Goal: Task Accomplishment & Management: Complete application form

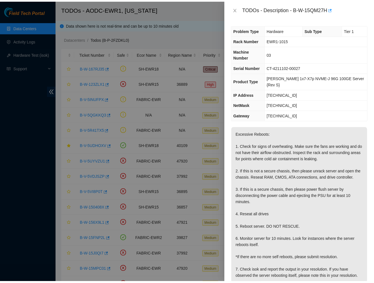
scroll to position [80, 0]
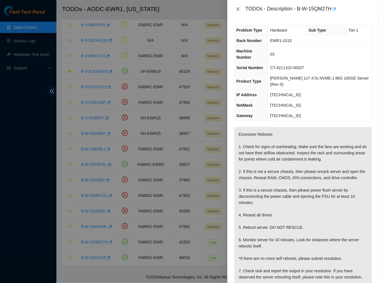
click at [237, 10] on icon "close" at bounding box center [238, 8] width 3 height 3
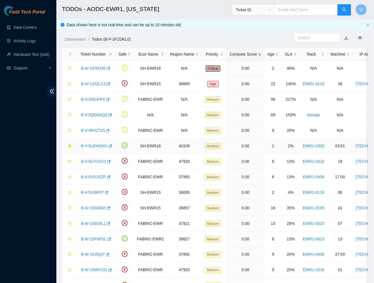
scroll to position [64, 0]
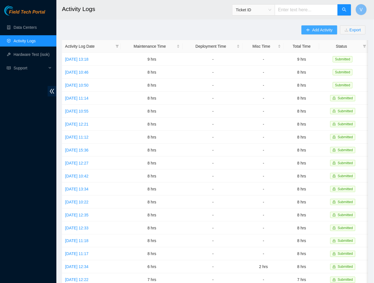
click at [318, 29] on span "Add Activity" at bounding box center [322, 30] width 20 height 6
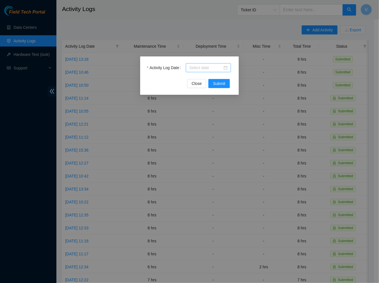
click at [227, 65] on div at bounding box center [208, 68] width 38 height 6
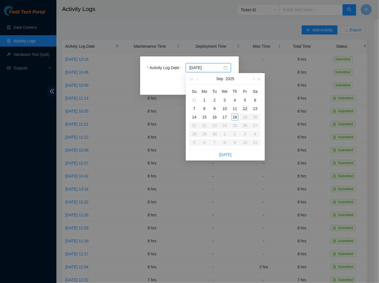
type input "[DATE]"
click at [222, 116] on div "17" at bounding box center [224, 117] width 7 height 7
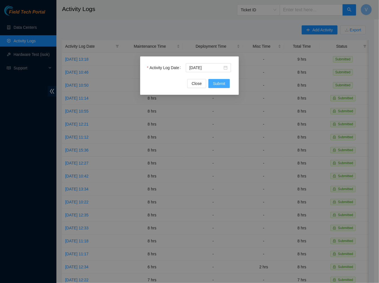
click at [215, 82] on span "Submit" at bounding box center [219, 83] width 12 height 6
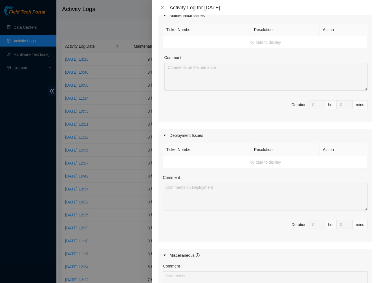
scroll to position [81, 0]
click at [325, 224] on div "hrs" at bounding box center [331, 224] width 12 height 9
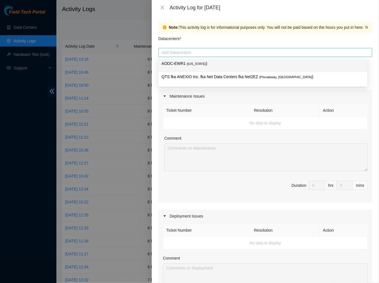
click at [204, 52] on div at bounding box center [265, 52] width 211 height 7
click at [193, 63] on span "( New Jersey" at bounding box center [196, 63] width 19 height 3
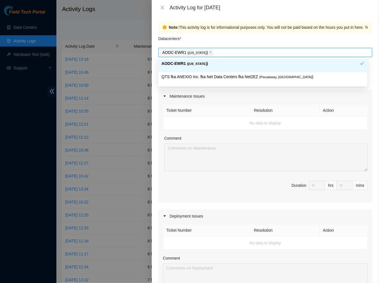
click at [193, 63] on span "( New Jersey" at bounding box center [197, 63] width 20 height 3
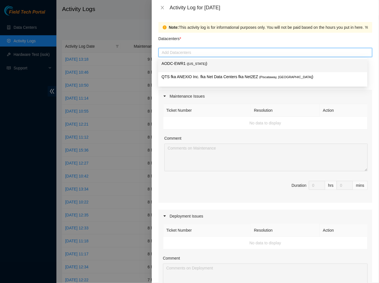
click at [211, 62] on p "AODC-EWR1 ( New Jersey )" at bounding box center [263, 63] width 202 height 6
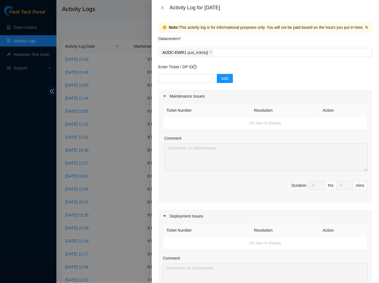
click at [203, 97] on div "Maintenance Issues" at bounding box center [265, 96] width 214 height 13
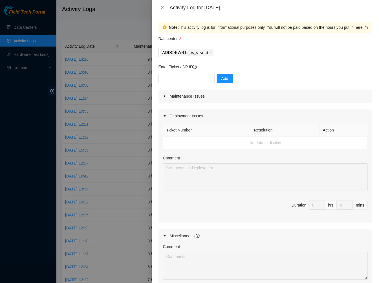
click at [200, 96] on div "Maintenance Issues" at bounding box center [265, 96] width 214 height 13
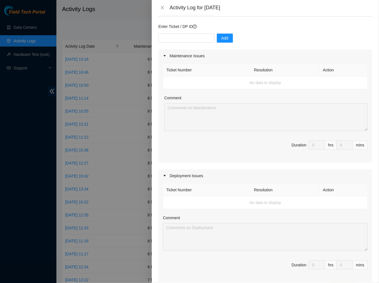
scroll to position [41, 0]
click at [204, 153] on span "Duration 0 hrs 0 mins" at bounding box center [265, 148] width 205 height 16
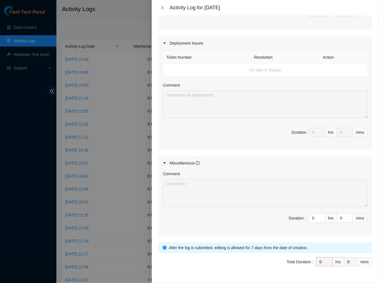
scroll to position [187, 0]
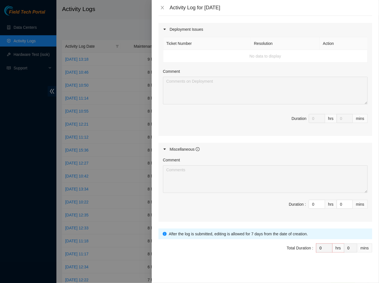
click at [154, 132] on div "Note: This activity log is for informational purposes only. You will not be pai…" at bounding box center [265, 149] width 227 height 268
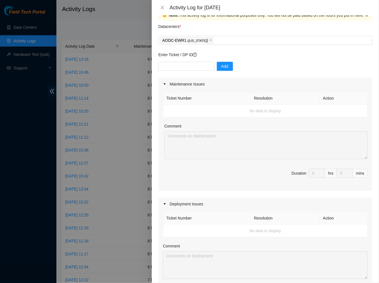
scroll to position [12, 0]
click at [184, 66] on input "text" at bounding box center [186, 66] width 56 height 9
click at [199, 63] on input "text" at bounding box center [186, 66] width 56 height 9
paste input "DP79249"
type input "DP79249"
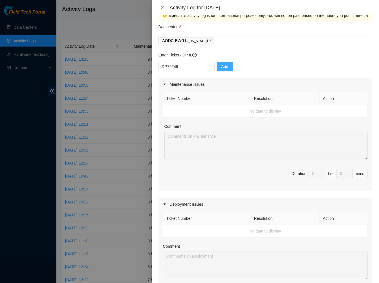
click at [222, 64] on span "Add" at bounding box center [224, 66] width 7 height 6
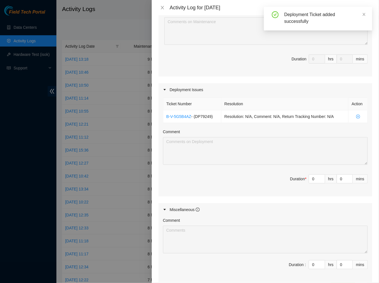
scroll to position [127, 0]
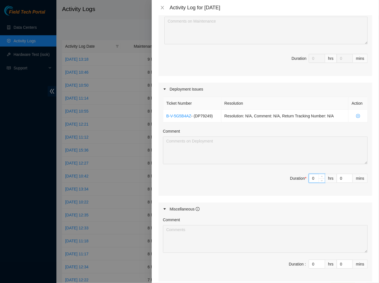
drag, startPoint x: 313, startPoint y: 177, endPoint x: 281, endPoint y: 180, distance: 32.0
click at [281, 180] on span "Duration * 0 hrs 0 mins" at bounding box center [265, 182] width 205 height 16
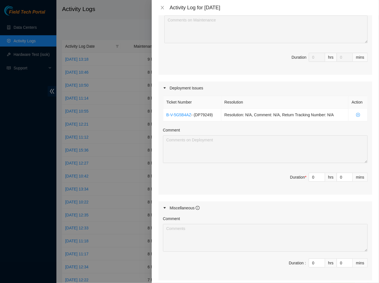
scroll to position [187, 0]
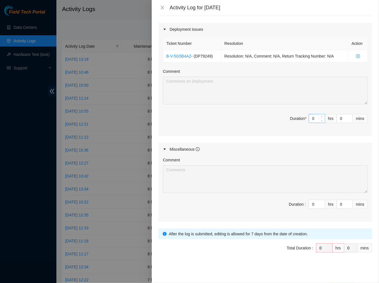
click at [309, 118] on input "0" at bounding box center [317, 118] width 16 height 8
type input "7"
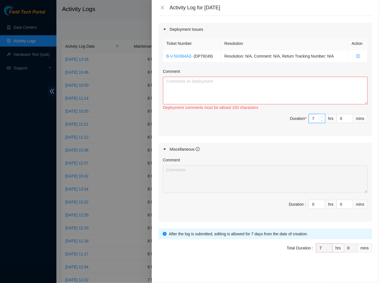
type input "0"
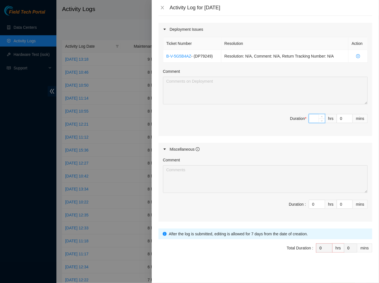
type input "7"
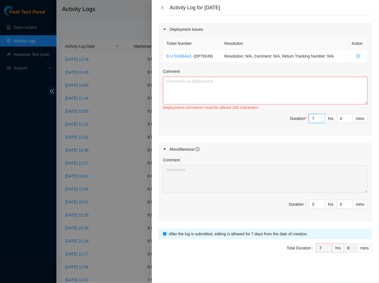
type input "7"
click at [216, 81] on textarea "Comment" at bounding box center [265, 91] width 205 height 28
type textarea "A"
click at [207, 78] on textarea "Finalized the decommissopning" at bounding box center [265, 91] width 205 height 28
click at [241, 83] on textarea "Finalized the decommissioning" at bounding box center [265, 91] width 205 height 28
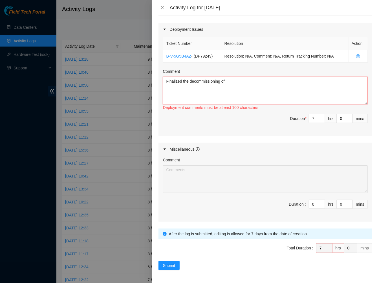
paste textarea "DP79249"
click at [241, 83] on textarea "Finalized the decommissioning of DP79249" at bounding box center [265, 91] width 205 height 28
click at [267, 82] on textarea "Finalized the decommissioning of DP79249. - Removed the server rails from all t…" at bounding box center [265, 91] width 205 height 28
click at [278, 92] on textarea "Finalized the decommissioning of DP79249. - Removed the server rails from all t…" at bounding box center [265, 91] width 205 height 28
type textarea "Finalized the decommissioning of DP79249. - Removed the server rails from all t…"
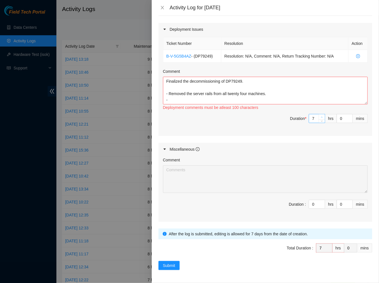
type input "8"
click at [320, 118] on span "up" at bounding box center [321, 116] width 3 height 3
drag, startPoint x: 312, startPoint y: 118, endPoint x: 295, endPoint y: 117, distance: 16.9
click at [295, 117] on span "Duration * 8 hrs 0 mins" at bounding box center [265, 122] width 205 height 16
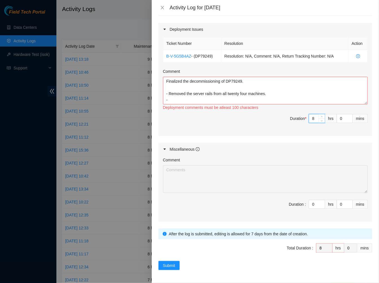
type input "4"
click at [185, 102] on textarea "Finalized the decommissioning of DP79249. - Removed the server rails from all t…" at bounding box center [265, 91] width 205 height 28
click at [181, 99] on textarea "Finalized the decommissioning of DP79249. - Removed the server rails from all t…" at bounding box center [265, 91] width 205 height 28
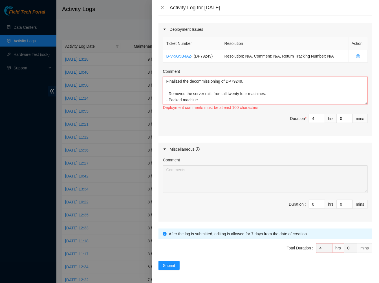
click at [182, 100] on textarea "Finalized the decommissioning of DP79249. - Removed the server rails from all t…" at bounding box center [265, 91] width 205 height 28
click at [206, 102] on textarea "Finalized the decommissioning of DP79249. - Removed the server rails from all t…" at bounding box center [265, 91] width 205 height 28
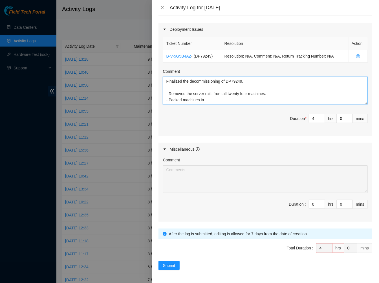
click at [221, 101] on textarea "Finalized the decommissioning of DP79249. - Removed the server rails from all t…" at bounding box center [265, 91] width 205 height 28
click at [182, 99] on textarea "Finalized the decommissioning of DP79249. - Removed the server rails from all t…" at bounding box center [265, 91] width 205 height 28
click at [217, 100] on textarea "Finalized the decommissioning of DP79249. - Removed the server rails from all t…" at bounding box center [265, 91] width 205 height 28
click at [270, 97] on textarea "Finalized the decommissioning of DP79249. - Removed the server rails from all t…" at bounding box center [265, 91] width 205 height 28
click at [271, 99] on textarea "Finalized the decommissioning of DP79249. - Removed the server rails from all t…" at bounding box center [265, 91] width 205 height 28
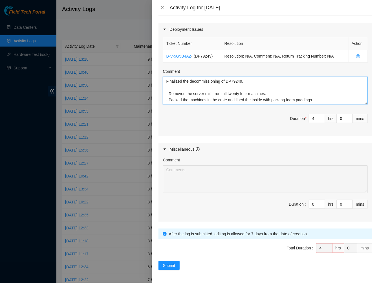
click at [357, 101] on textarea "Finalized the decommissioning of DP79249. - Removed the server rails from all t…" at bounding box center [265, 91] width 205 height 28
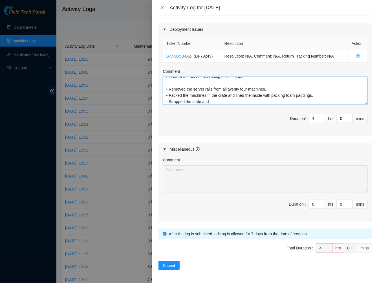
click at [216, 99] on textarea "Finalized the decommissioning of DP79249. - Removed the server rails from all t…" at bounding box center [265, 91] width 205 height 28
click at [172, 101] on textarea "Finalized the decommissioning of DP79249. - Removed the server rails from all t…" at bounding box center [265, 91] width 205 height 28
click at [171, 101] on textarea "Finalized the decommissioning of DP79249. - Removed the server rails from all t…" at bounding box center [265, 91] width 205 height 28
click at [244, 101] on textarea "Finalized the decommissioning of DP79249. - Removed the server rails from all t…" at bounding box center [265, 91] width 205 height 28
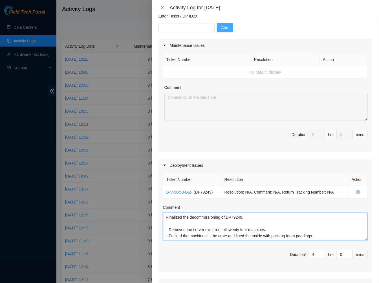
scroll to position [54, 0]
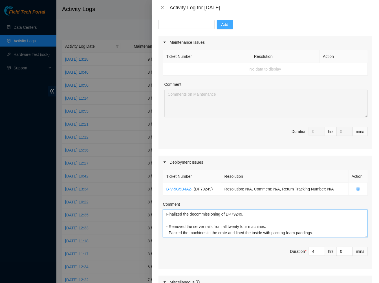
type textarea "Finalized the decommissioning of DP79249. - Removed the server rails from all t…"
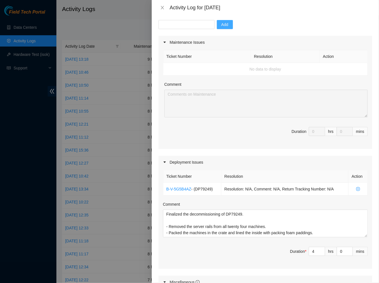
click at [230, 67] on td "No data to display" at bounding box center [265, 69] width 204 height 13
click at [208, 66] on td "No data to display" at bounding box center [265, 69] width 204 height 13
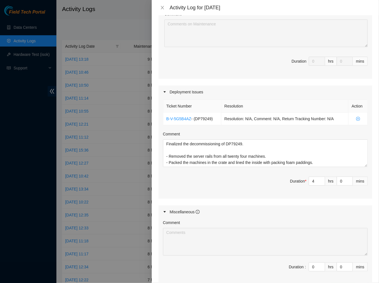
scroll to position [187, 0]
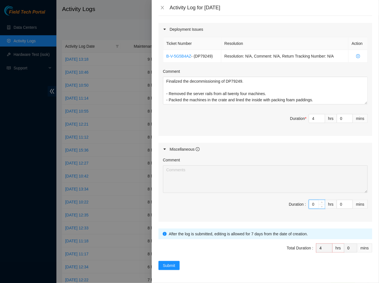
drag, startPoint x: 311, startPoint y: 204, endPoint x: 287, endPoint y: 202, distance: 24.6
click at [287, 202] on span "Duration : 0 hrs 0 mins" at bounding box center [265, 208] width 205 height 16
type input "4"
type input "8"
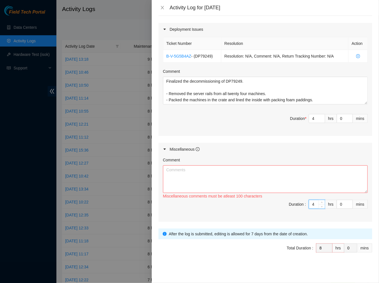
type input "4"
click at [213, 171] on textarea "Comment" at bounding box center [265, 179] width 205 height 28
click at [218, 171] on textarea "Worked with the connectivity team to troubleshoot the DWDM" at bounding box center [265, 179] width 205 height 28
drag, startPoint x: 300, startPoint y: 162, endPoint x: 299, endPoint y: 173, distance: 10.7
click at [299, 173] on div "Comment Worked with the connectivity-Americas team to troubleshoot the DWDM Mis…" at bounding box center [265, 178] width 205 height 43
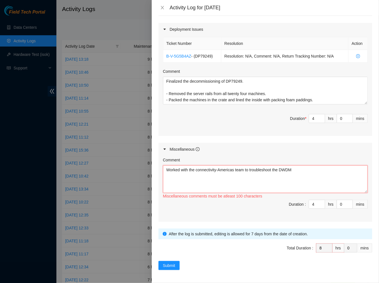
click at [299, 173] on textarea "Worked with the connectivity-Americas team to troubleshoot the DWDM" at bounding box center [265, 179] width 205 height 28
click at [256, 9] on div "Activity Log for 17-09-2025" at bounding box center [271, 8] width 202 height 6
drag, startPoint x: 234, startPoint y: 171, endPoint x: 190, endPoint y: 173, distance: 44.6
click at [190, 173] on textarea "Worked with the connectivity-Americas team to troubleshoot the DWDM issue with" at bounding box center [265, 179] width 205 height 28
paste textarea "Wojciech Bednarek"
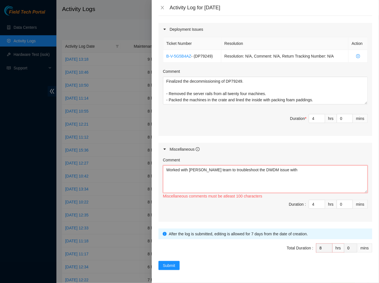
drag, startPoint x: 232, startPoint y: 171, endPoint x: 221, endPoint y: 174, distance: 11.2
click at [221, 174] on textarea "Worked with Wojciech Bednarek team to troubleshoot the DWDM issue with" at bounding box center [265, 179] width 205 height 28
click at [257, 170] on textarea "Worked with Wojciech Bednarek to troubleshoot the DWDM issue with" at bounding box center [265, 179] width 205 height 28
click at [295, 169] on textarea "Worked with Wojciech Bednarek to troubleshoot the DWDM issue with" at bounding box center [265, 179] width 205 height 28
click at [308, 13] on div "Activity Log for 17-09-2025" at bounding box center [265, 7] width 227 height 15
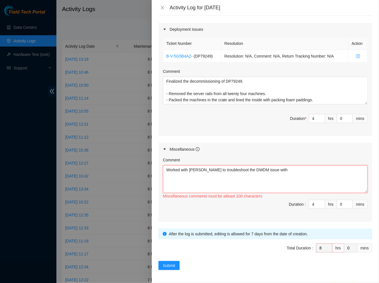
click at [301, 170] on textarea "Worked with Wojciech Bednarek to troubleshoot the DWDM issue with" at bounding box center [265, 179] width 205 height 28
paste textarea "grv1-aodc-lga16 port-1/1/1"
click at [291, 171] on textarea "Worked with Wojciech Bednarek to troubleshoot the DWDM issue with grv1-aodc-lga…" at bounding box center [265, 179] width 205 height 28
click at [347, 169] on textarea "Worked with Wojciech Bednarek to troubleshoot the DWDM issue with "grv1-aodc-lg…" at bounding box center [265, 179] width 205 height 28
type textarea "Worked with Wojciech Bednarek to troubleshoot the DWDM issue with "grv1-aodc-lg…"
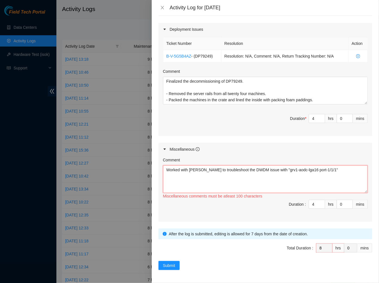
click at [225, 176] on textarea "Worked with Wojciech Bednarek to troubleshoot the DWDM issue with "grv1-aodc-lg…" at bounding box center [265, 179] width 205 height 28
click at [367, 176] on div "Comment Worked with Wojciech Bednarek to troubleshoot the DWDM issue with "grv1…" at bounding box center [265, 189] width 214 height 66
click at [344, 170] on textarea "Worked with Wojciech Bednarek to troubleshoot the DWDM issue with "grv1-aodc-lg…" at bounding box center [265, 179] width 205 height 28
click at [347, 169] on textarea "Worked with Wojciech Bednarek to troubleshoot the DWDM issue with "grv1-aodc-lg…" at bounding box center [265, 179] width 205 height 28
drag, startPoint x: 312, startPoint y: 202, endPoint x: 303, endPoint y: 202, distance: 9.9
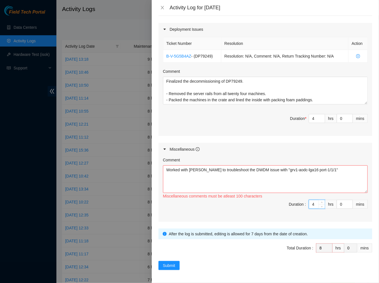
click at [303, 202] on span "Duration : 4 hrs 0 mins" at bounding box center [265, 208] width 205 height 16
type input "3"
type input "7"
click at [309, 202] on input "3" at bounding box center [317, 204] width 16 height 8
click at [320, 174] on textarea "Worked with Wojciech Bednarek to troubleshoot the DWDM issue with "grv1-aodc-lg…" at bounding box center [265, 179] width 205 height 28
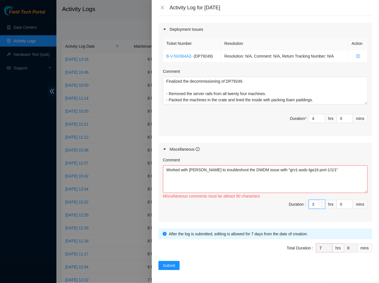
drag, startPoint x: 312, startPoint y: 205, endPoint x: 306, endPoint y: 204, distance: 5.9
click at [309, 204] on input "3" at bounding box center [317, 204] width 16 height 8
type input "6"
type input "10"
type input "4"
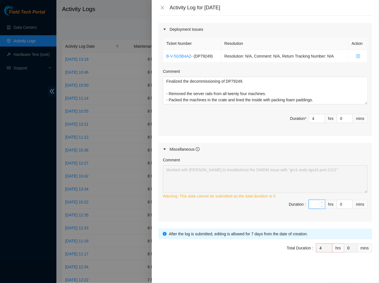
type input "4"
type input "8"
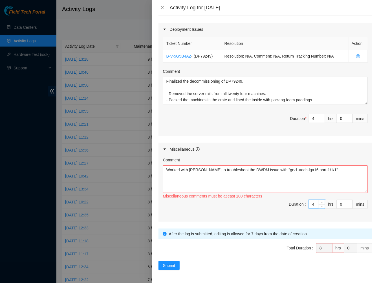
type input "4"
click at [249, 168] on textarea "Worked with Wojciech Bednarek to troubleshoot the DWDM issue with "grv1-aodc-lg…" at bounding box center [265, 179] width 205 height 28
click at [251, 170] on textarea "Worked with Wojciech Bednarek to troubleshoot the DWDM issue with "grv1-aodc-lg…" at bounding box center [265, 179] width 205 height 28
click at [224, 170] on textarea "Worked with Wojciech Bednarek to troubleshooting the DWDM issue with "grv1-aodc…" at bounding box center [265, 179] width 205 height 28
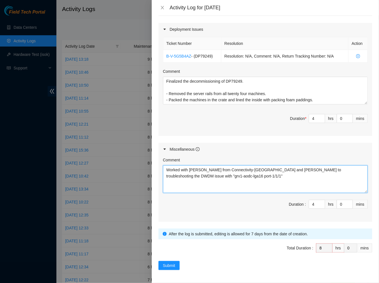
click at [322, 168] on textarea "Worked with Wojciech Bednarek from Connectivity-Americas and Jose to troublesho…" at bounding box center [265, 179] width 205 height 28
click at [323, 170] on textarea "Worked with Wojciech Bednarek from Connectivity-Americas and Jose to troublesho…" at bounding box center [265, 179] width 205 height 28
click at [220, 179] on textarea "Worked with Wojciech Bednarek from Connectivity-Americas and Jose to troublesho…" at bounding box center [265, 179] width 205 height 28
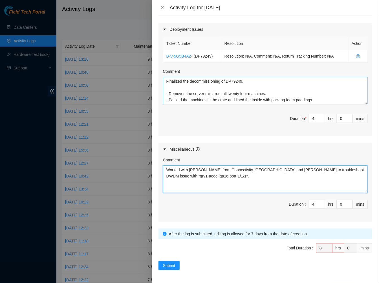
scroll to position [6, 0]
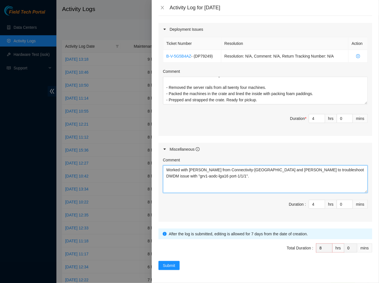
type textarea "Worked with Wojciech Bednarek from Connectivity-Americas and Jose to troublesho…"
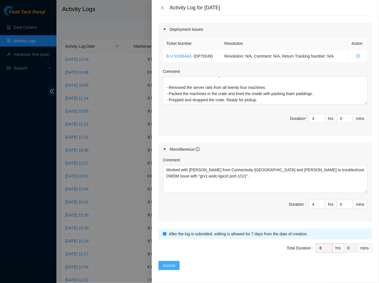
drag, startPoint x: 170, startPoint y: 260, endPoint x: 168, endPoint y: 268, distance: 8.1
click at [168, 268] on form "Datacenters * AODC-EWR1 ( New Jersey ) Enter Ticket / DP ID Add Maintenance Iss…" at bounding box center [265, 58] width 214 height 424
click at [168, 267] on span "Submit" at bounding box center [169, 265] width 12 height 6
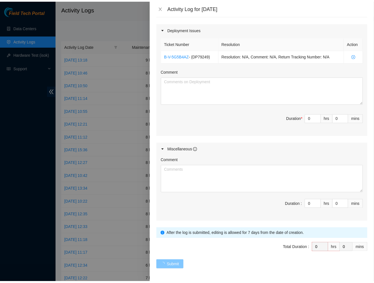
scroll to position [0, 0]
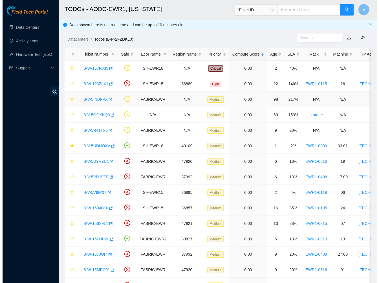
scroll to position [64, 0]
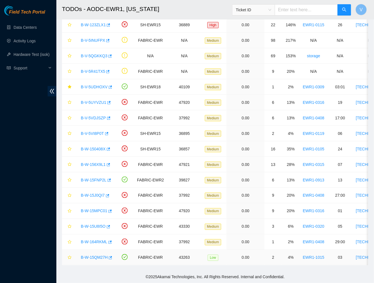
click at [94, 255] on link "B-W-15QM27H" at bounding box center [94, 257] width 27 height 5
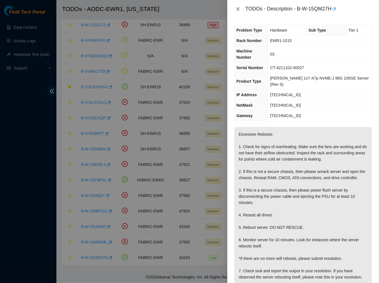
click at [238, 10] on icon "close" at bounding box center [238, 9] width 5 height 5
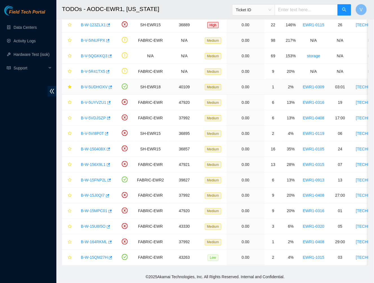
click at [97, 85] on link "B-V-5UDHOXV" at bounding box center [94, 87] width 27 height 5
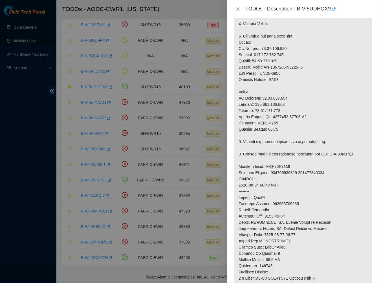
scroll to position [173, 0]
drag, startPoint x: 299, startPoint y: 124, endPoint x: 266, endPoint y: 124, distance: 33.3
click at [266, 124] on p at bounding box center [303, 138] width 138 height 393
copy p "CT-4210929-00150"
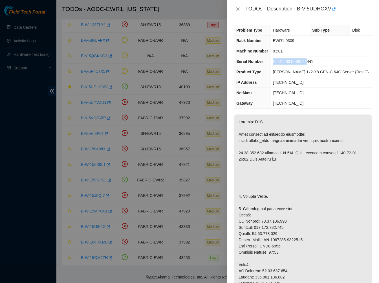
drag, startPoint x: 314, startPoint y: 63, endPoint x: 280, endPoint y: 62, distance: 33.8
click at [280, 62] on td "CT-4220310-00041-N1" at bounding box center [321, 61] width 101 height 10
copy span "CT-4220310-00041"
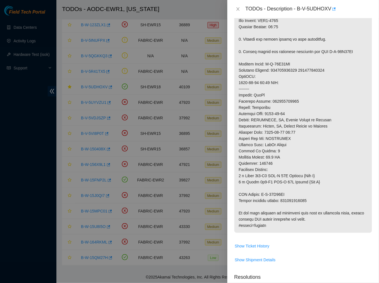
scroll to position [315, 0]
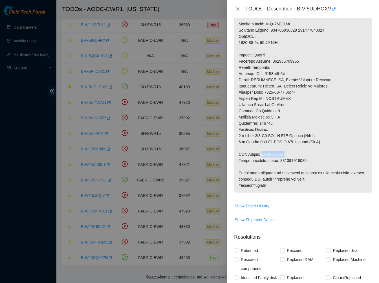
drag, startPoint x: 288, startPoint y: 158, endPoint x: 262, endPoint y: 162, distance: 25.6
copy p "B-W-14K13US"
drag, startPoint x: 309, startPoint y: 167, endPoint x: 283, endPoint y: 167, distance: 25.7
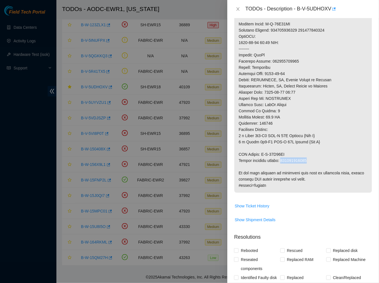
copy p "417328426936"
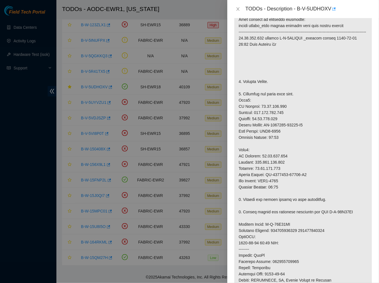
scroll to position [61, 0]
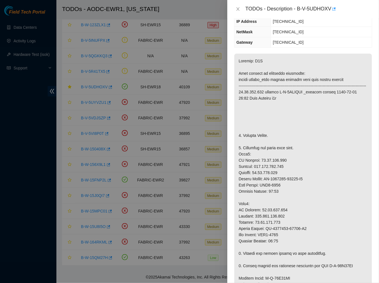
click at [307, 22] on td "[TECHNICAL_ID]" at bounding box center [321, 21] width 101 height 10
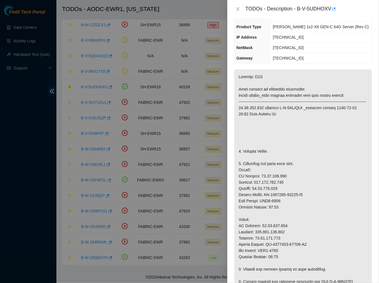
scroll to position [44, 0]
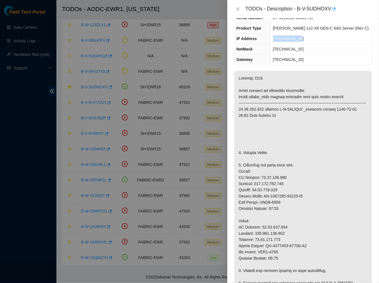
drag, startPoint x: 307, startPoint y: 38, endPoint x: 282, endPoint y: 39, distance: 24.5
click at [282, 39] on td "[TECHNICAL_ID]" at bounding box center [321, 39] width 101 height 10
copy span "[TECHNICAL_ID]"
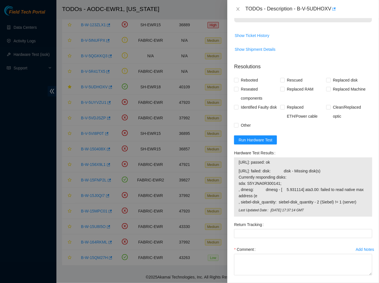
scroll to position [516, 0]
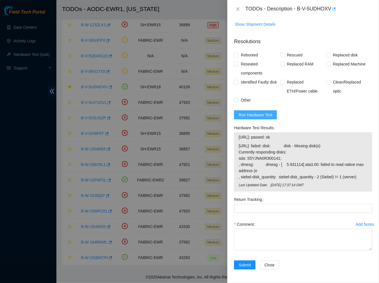
click at [255, 116] on span "Run Hardware Test" at bounding box center [256, 115] width 34 height 6
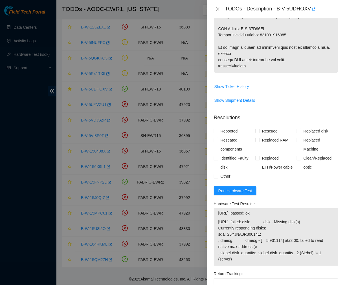
scroll to position [525, 0]
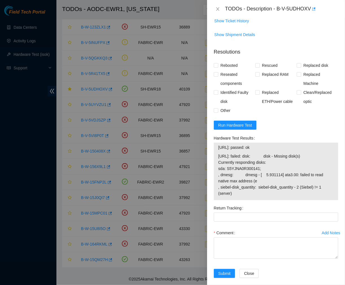
drag, startPoint x: 246, startPoint y: 189, endPoint x: 215, endPoint y: 146, distance: 52.6
click at [215, 146] on div "[URL]: passed: ok [URL]: failed: disk: disk - Missing disk(s) Currently respond…" at bounding box center [276, 172] width 124 height 58
copy tbody "[URL]: passed: ok [URL]: failed: disk: disk - Missing disk(s) Currently respond…"
drag, startPoint x: 277, startPoint y: 8, endPoint x: 314, endPoint y: 13, distance: 37.3
click at [314, 13] on div "TODOs - Description - B-V-5UDHOXV" at bounding box center [281, 9] width 113 height 9
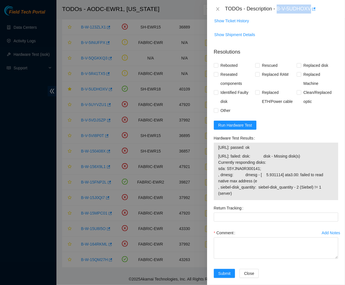
copy div "B-V-5UDHOXV"
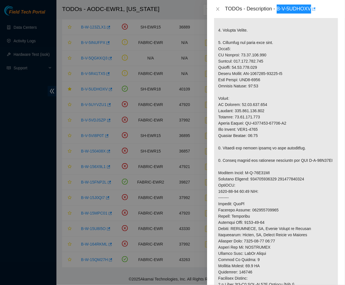
scroll to position [0, 0]
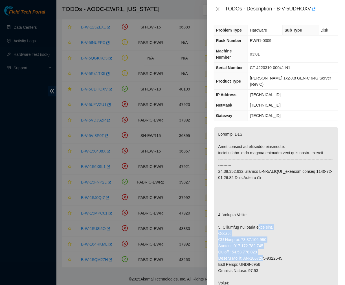
drag, startPoint x: 263, startPoint y: 245, endPoint x: 285, endPoint y: 54, distance: 192.2
click at [281, 74] on div "Problem Type Hardware Sub Type Disk Rack Number EWR1-0309 Machine Number 03:01 …" at bounding box center [276, 151] width 138 height 267
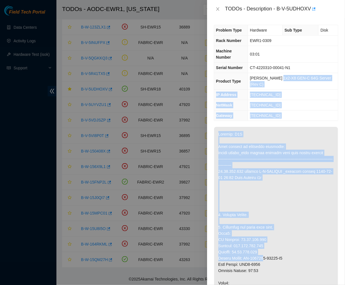
click at [291, 20] on div "Problem Type Hardware Sub Type Disk Rack Number EWR1-0309 Machine Number 03:01 …" at bounding box center [276, 151] width 138 height 267
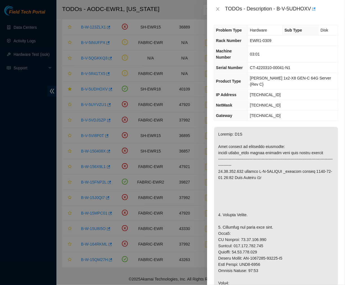
click at [281, 63] on td "CT-4220310-00041-N1" at bounding box center [293, 68] width 90 height 10
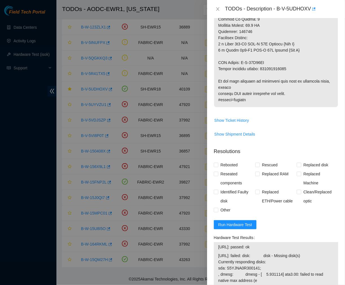
scroll to position [525, 0]
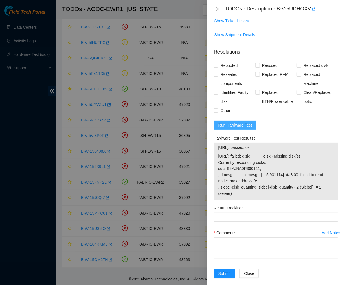
click at [235, 122] on span "Run Hardware Test" at bounding box center [235, 125] width 34 height 6
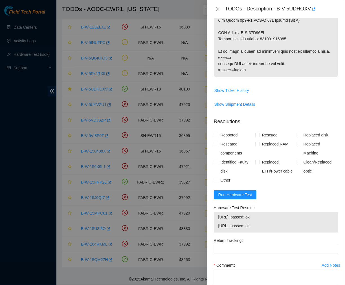
scroll to position [488, 0]
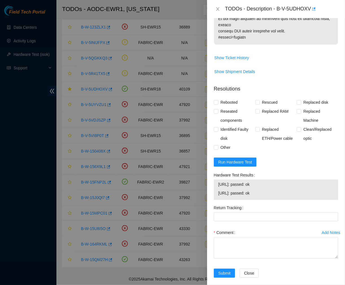
drag, startPoint x: 268, startPoint y: 187, endPoint x: 213, endPoint y: 173, distance: 56.8
click at [213, 173] on div "Hardware Test Results [URL]: passed: ok [URL]: passed: ok" at bounding box center [276, 187] width 129 height 33
copy tbody "[URL]: passed: ok [URL]: passed: ok"
click at [235, 237] on textarea "Comment" at bounding box center [276, 247] width 124 height 21
paste textarea "Ticket #: B-V-5UDHOXV - Ran hardware test: [URL]: passed: ok [URL]: failed: dis…"
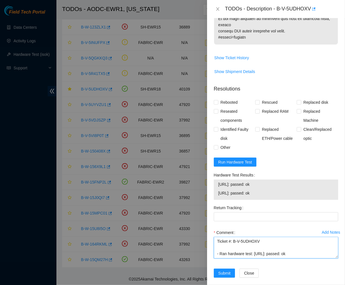
scroll to position [104, 0]
click at [244, 248] on textarea "Ticket #: B-V-5UDHOXV - Ran hardware test: [URL]: passed: ok [URL]: failed: dis…" at bounding box center [276, 247] width 124 height 21
click at [248, 250] on textarea "Ticket #: B-V-5UDHOXV - Ran hardware test: [URL]: passed: ok [URL]: failed: dis…" at bounding box center [276, 247] width 124 height 21
click at [246, 250] on textarea "Ticket #: B-V-5UDHOXV - Ran hardware test: [URL]: passed: ok [URL]: failed: dis…" at bounding box center [276, 247] width 124 height 21
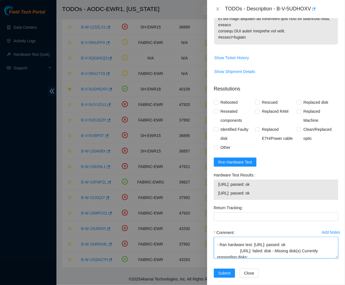
click at [239, 245] on textarea "Ticket #: B-V-5UDHOXV - Ran hardware test: [URL]: passed: ok [URL]: failed: dis…" at bounding box center [276, 247] width 124 height 21
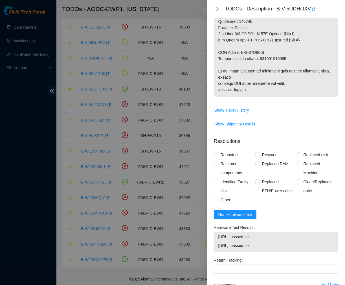
scroll to position [434, 0]
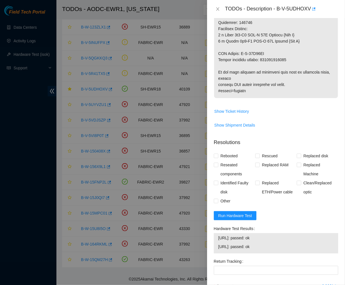
type textarea "Ticket #: B-V-5UDHOXV - Ran hardware test: [URL]: passed: ok [URL]: failed: dis…"
drag, startPoint x: 287, startPoint y: 54, endPoint x: 262, endPoint y: 53, distance: 25.1
drag, startPoint x: 288, startPoint y: 54, endPoint x: 262, endPoint y: 55, distance: 26.0
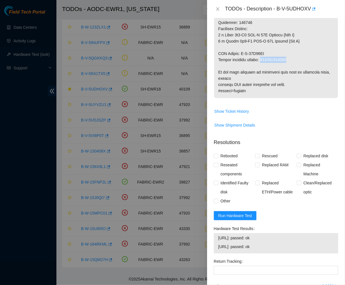
copy p "417328426936"
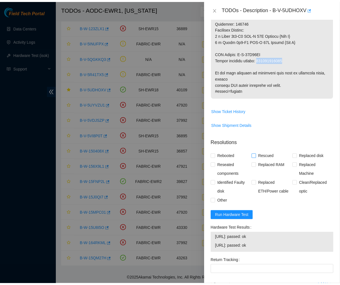
scroll to position [488, 0]
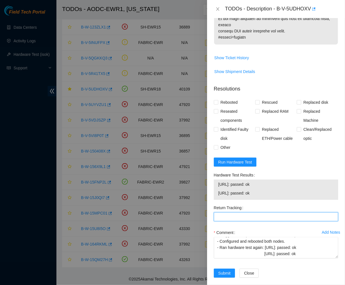
click at [243, 212] on Tracking "Return Tracking" at bounding box center [276, 216] width 124 height 9
type Tracking "v"
paste Tracking "417328426936"
type Tracking "417328426936"
click at [293, 107] on div "Replaced RAM" at bounding box center [275, 116] width 41 height 18
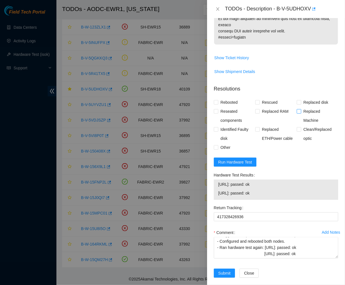
click at [297, 109] on input "Replaced Machine" at bounding box center [299, 111] width 4 height 4
checkbox input "true"
click at [216, 100] on input "Rebooted" at bounding box center [216, 102] width 4 height 4
checkbox input "true"
click at [217, 109] on input "Reseated components" at bounding box center [216, 111] width 4 height 4
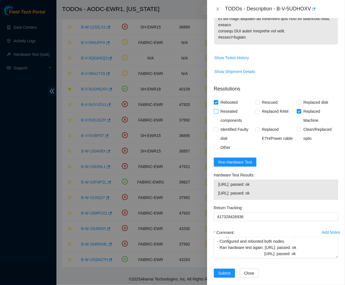
checkbox input "true"
click at [217, 145] on input "Other" at bounding box center [216, 147] width 4 height 4
checkbox input "true"
click at [224, 270] on span "Submit" at bounding box center [224, 273] width 12 height 6
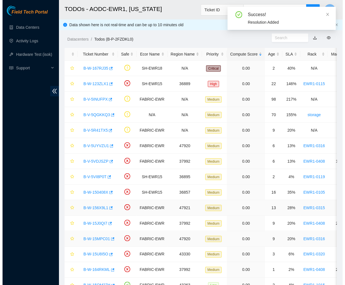
scroll to position [30, 0]
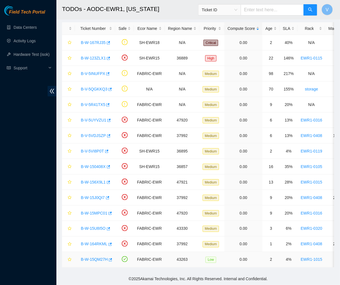
click at [95, 257] on link "B-W-15QM27H" at bounding box center [94, 259] width 27 height 5
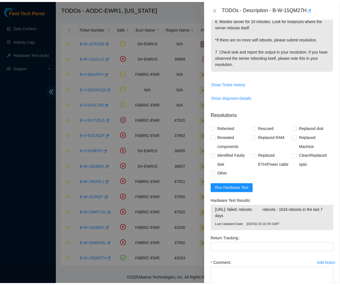
scroll to position [270, 0]
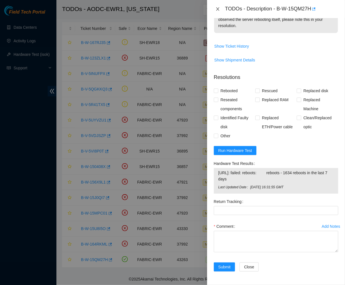
click at [218, 10] on icon "close" at bounding box center [217, 8] width 3 height 3
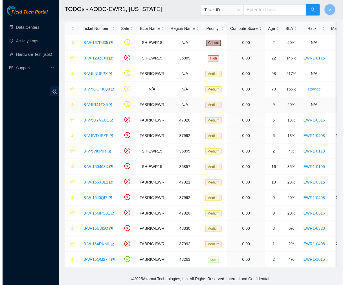
scroll to position [0, 0]
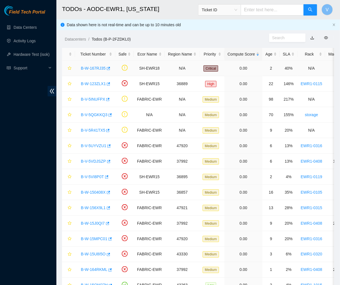
click at [91, 67] on link "B-W-167RJ35" at bounding box center [93, 68] width 25 height 5
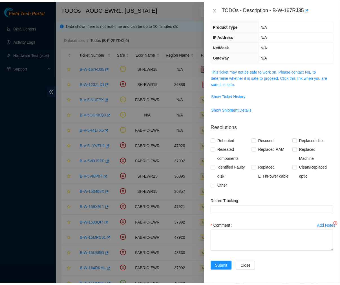
scroll to position [47, 0]
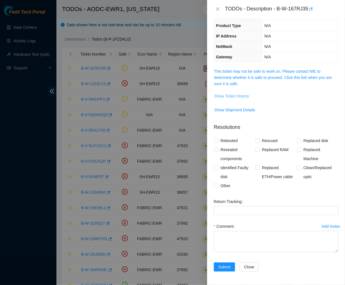
click at [232, 93] on span "Show Ticket History" at bounding box center [231, 96] width 35 height 6
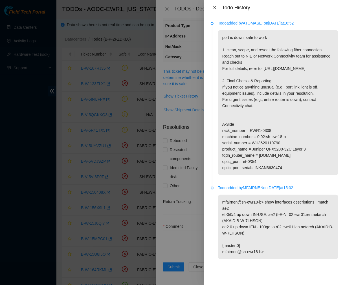
click at [213, 8] on icon "close" at bounding box center [214, 7] width 5 height 5
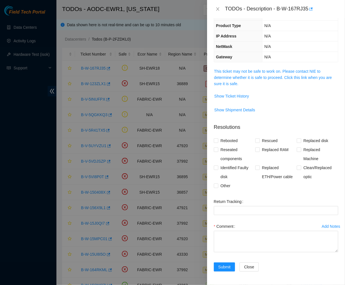
click at [276, 11] on div "TODOs - Description - B-W-167RJ35" at bounding box center [281, 9] width 113 height 9
drag, startPoint x: 277, startPoint y: 7, endPoint x: 309, endPoint y: 14, distance: 32.6
click at [309, 14] on div "TODOs - Description - B-W-167RJ35" at bounding box center [276, 9] width 138 height 18
copy div "B-W-167RJ35"
click at [276, 36] on td "N/A" at bounding box center [300, 36] width 76 height 10
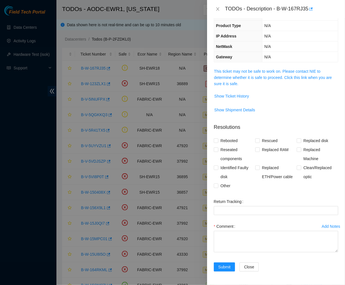
click at [289, 27] on td "N/A" at bounding box center [300, 26] width 76 height 10
click at [233, 97] on span "Show Ticket History" at bounding box center [231, 96] width 35 height 6
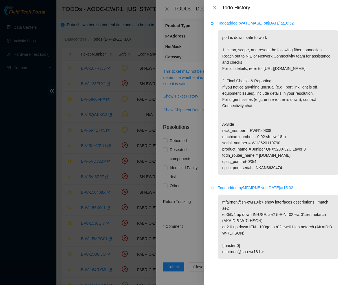
click at [241, 50] on p "port is down, safe to work 1. clean, scope, and reseat the following fiber conn…" at bounding box center [278, 102] width 120 height 145
drag, startPoint x: 214, startPoint y: 9, endPoint x: 167, endPoint y: 9, distance: 47.4
click at [167, 9] on div "Todo History Todo added by ATOMASET on [DATE] 16:52 port is down, safe to work …" at bounding box center [172, 142] width 345 height 285
click at [213, 7] on icon "close" at bounding box center [214, 7] width 5 height 5
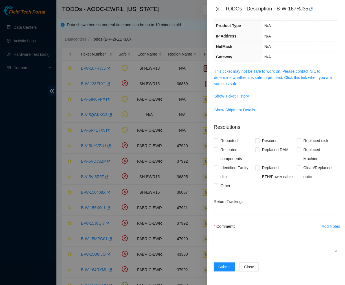
click at [216, 10] on icon "close" at bounding box center [217, 9] width 5 height 5
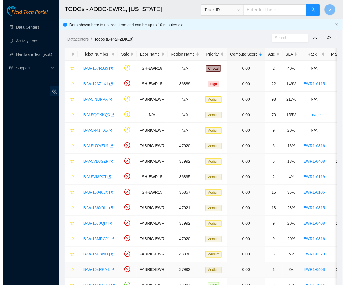
scroll to position [30, 0]
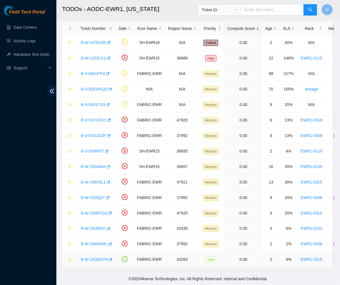
click at [99, 257] on link "B-W-15QM27H" at bounding box center [94, 259] width 27 height 5
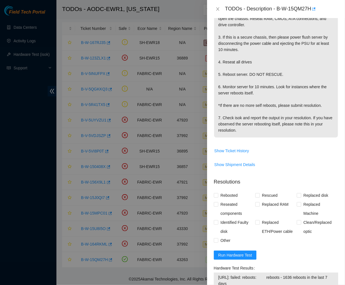
scroll to position [270, 0]
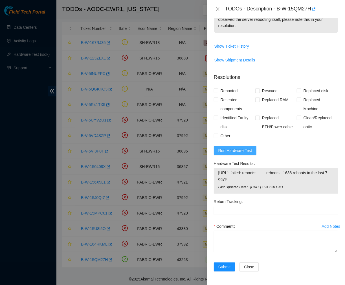
click at [237, 148] on span "Run Hardware Test" at bounding box center [235, 150] width 34 height 6
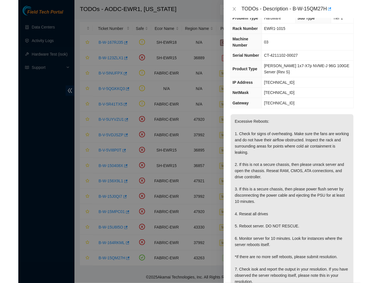
scroll to position [12, 0]
